Goal: Task Accomplishment & Management: Manage account settings

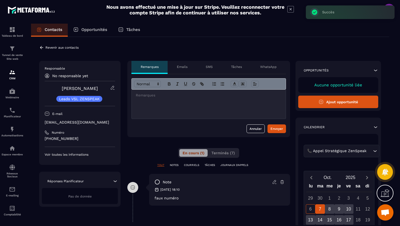
click at [41, 49] on icon at bounding box center [41, 47] width 3 height 3
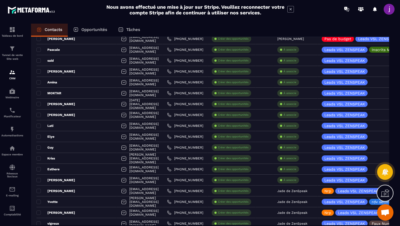
scroll to position [236, 0]
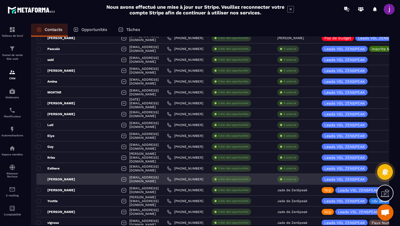
click at [287, 180] on p "À associe" at bounding box center [289, 180] width 13 height 4
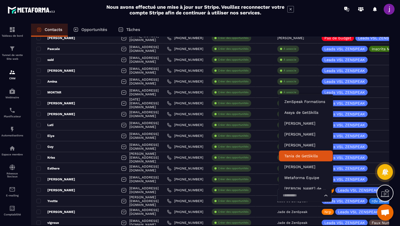
click at [296, 157] on p "Tania de GetSkills" at bounding box center [305, 155] width 43 height 5
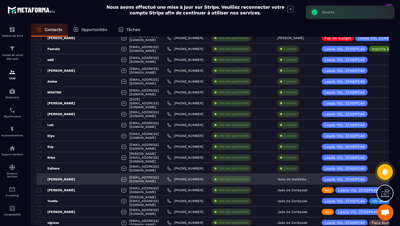
click at [293, 181] on div "Tania de GetSkills" at bounding box center [295, 179] width 44 height 11
click at [291, 179] on p "Tania de GetSkills" at bounding box center [291, 180] width 29 height 4
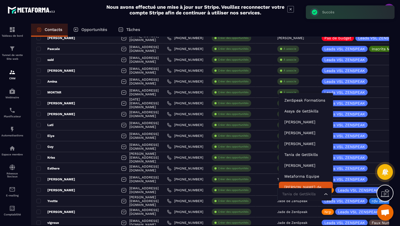
scroll to position [4, 0]
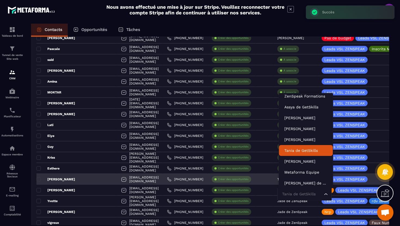
click at [293, 193] on input "Search for option" at bounding box center [302, 194] width 42 height 6
type input "****"
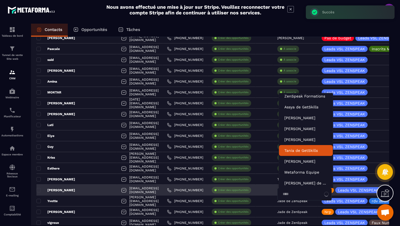
scroll to position [0, 0]
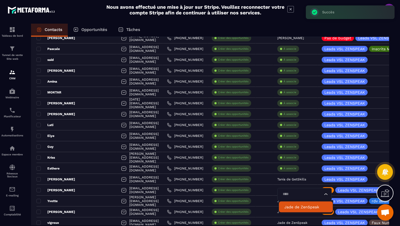
click at [302, 207] on p "Jade de ZenSpeak" at bounding box center [305, 207] width 43 height 5
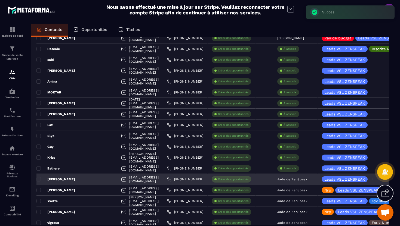
click at [372, 179] on icon at bounding box center [372, 179] width 2 height 2
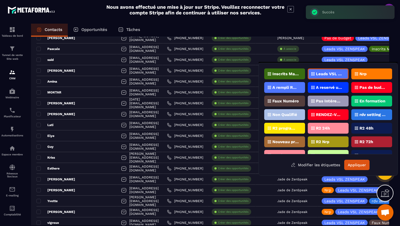
click at [294, 99] on p "Faux Numéro" at bounding box center [285, 101] width 26 height 4
click at [356, 166] on button "Appliquer" at bounding box center [356, 165] width 25 height 10
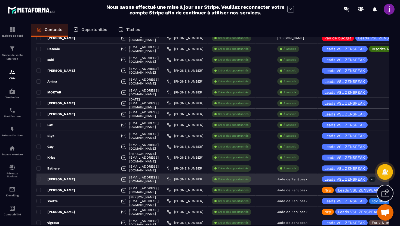
click at [81, 180] on div "[PERSON_NAME]" at bounding box center [76, 179] width 80 height 11
